Goal: Answer question/provide support

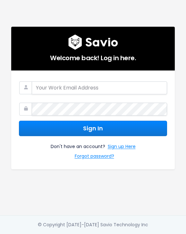
type input "julian@picdrop.com"
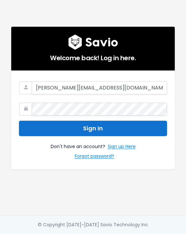
click at [62, 132] on button "Sign In" at bounding box center [93, 128] width 148 height 16
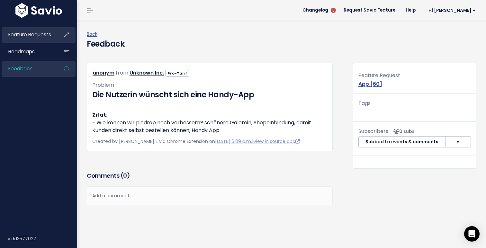
click at [39, 37] on span "Feature Requests" at bounding box center [29, 34] width 43 height 7
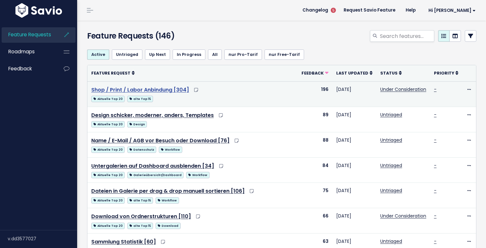
click at [165, 91] on link "Shop / Print / Labor Anbindung [304]" at bounding box center [140, 89] width 98 height 7
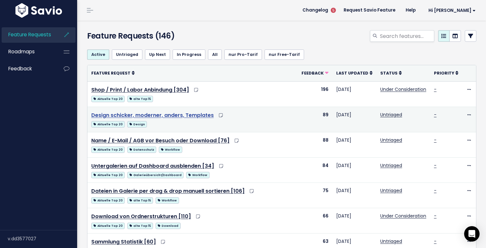
click at [174, 117] on link "Design schicker, moderner, anders, Templates" at bounding box center [152, 114] width 122 height 7
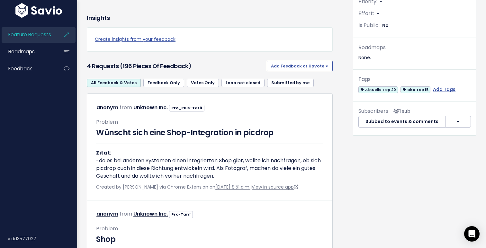
scroll to position [188, 0]
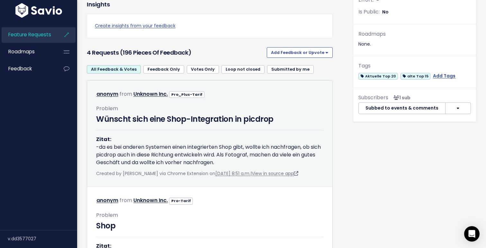
click at [245, 136] on div "Wünscht sich eine Shop-Integration in picdrop Zitat: -da es bei anderen Systeme…" at bounding box center [209, 139] width 227 height 53
click at [228, 177] on link "Aug. 12, 2025, 8:51 a.m." at bounding box center [232, 173] width 35 height 6
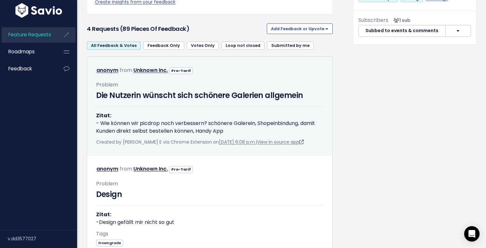
scroll to position [273, 0]
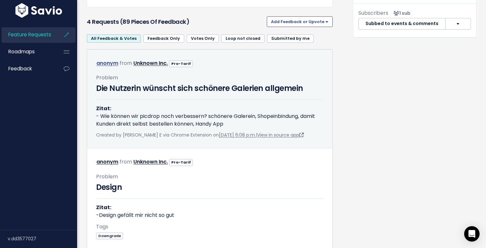
click at [103, 64] on link "anonym" at bounding box center [107, 62] width 22 height 7
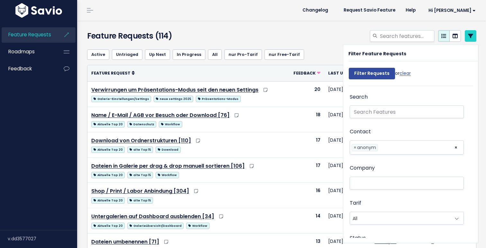
select select
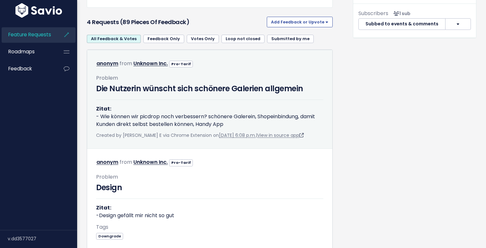
scroll to position [273, 0]
click at [196, 93] on h3 "Die Nutzerin wünscht sich schönere Galerien allgemein" at bounding box center [209, 89] width 227 height 12
click at [273, 102] on div "Die Nutzerin wünscht sich schönere Galerien allgemein Zitat: - Wie können wir p…" at bounding box center [209, 105] width 227 height 45
click at [230, 136] on link "[DATE] 6:08 p.m." at bounding box center [237, 135] width 37 height 6
